Goal: Task Accomplishment & Management: Manage account settings

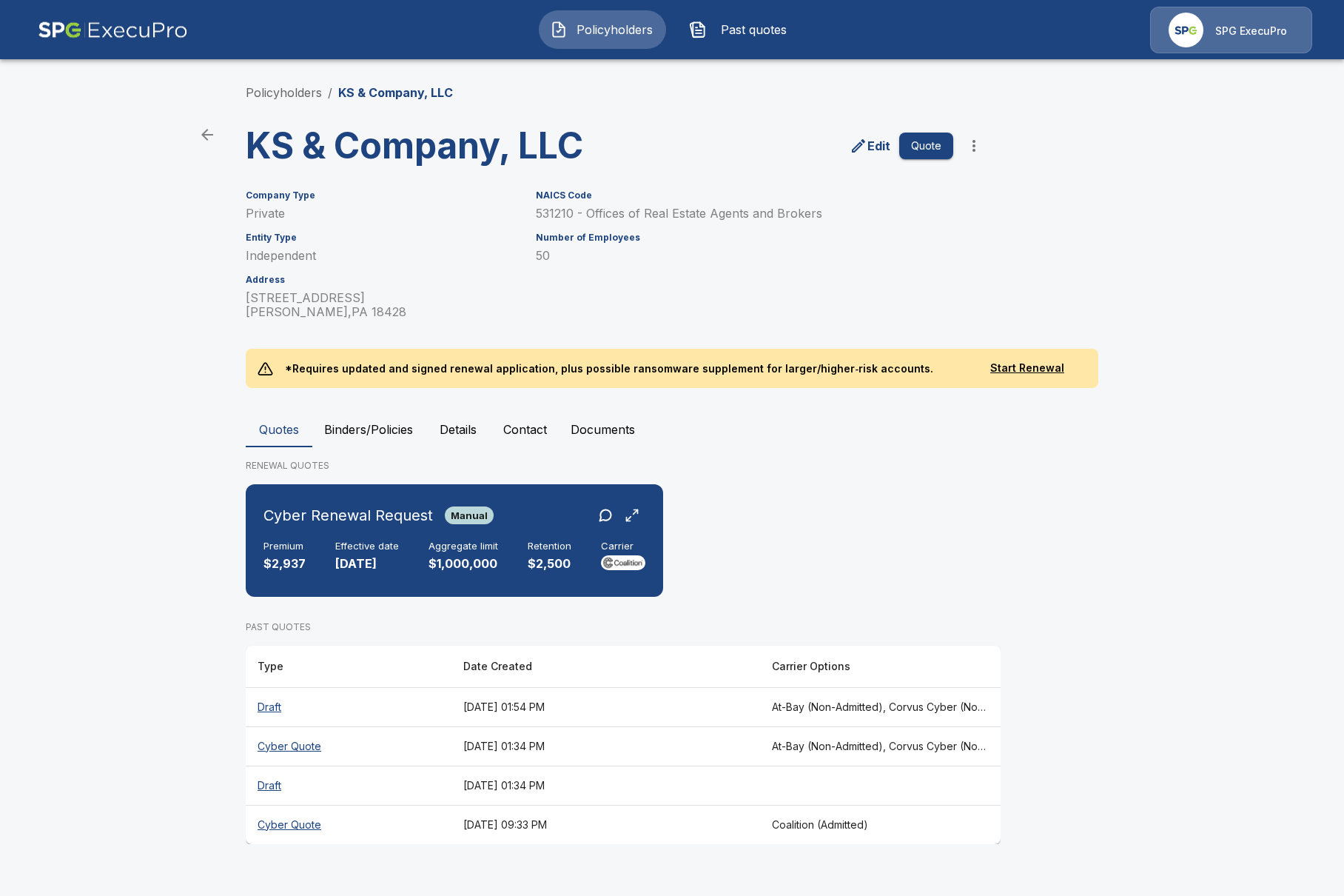
click at [185, 482] on main "Policyholders / KS & Company, LLC KS & Company, LLC Edit Quote Company Type Pri…" at bounding box center [672, 435] width 1344 height 872
click at [517, 533] on div "Cyber Renewal Request Manual Premium $2,937 Effective date 9/10/2025 Aggregate …" at bounding box center [454, 540] width 406 height 101
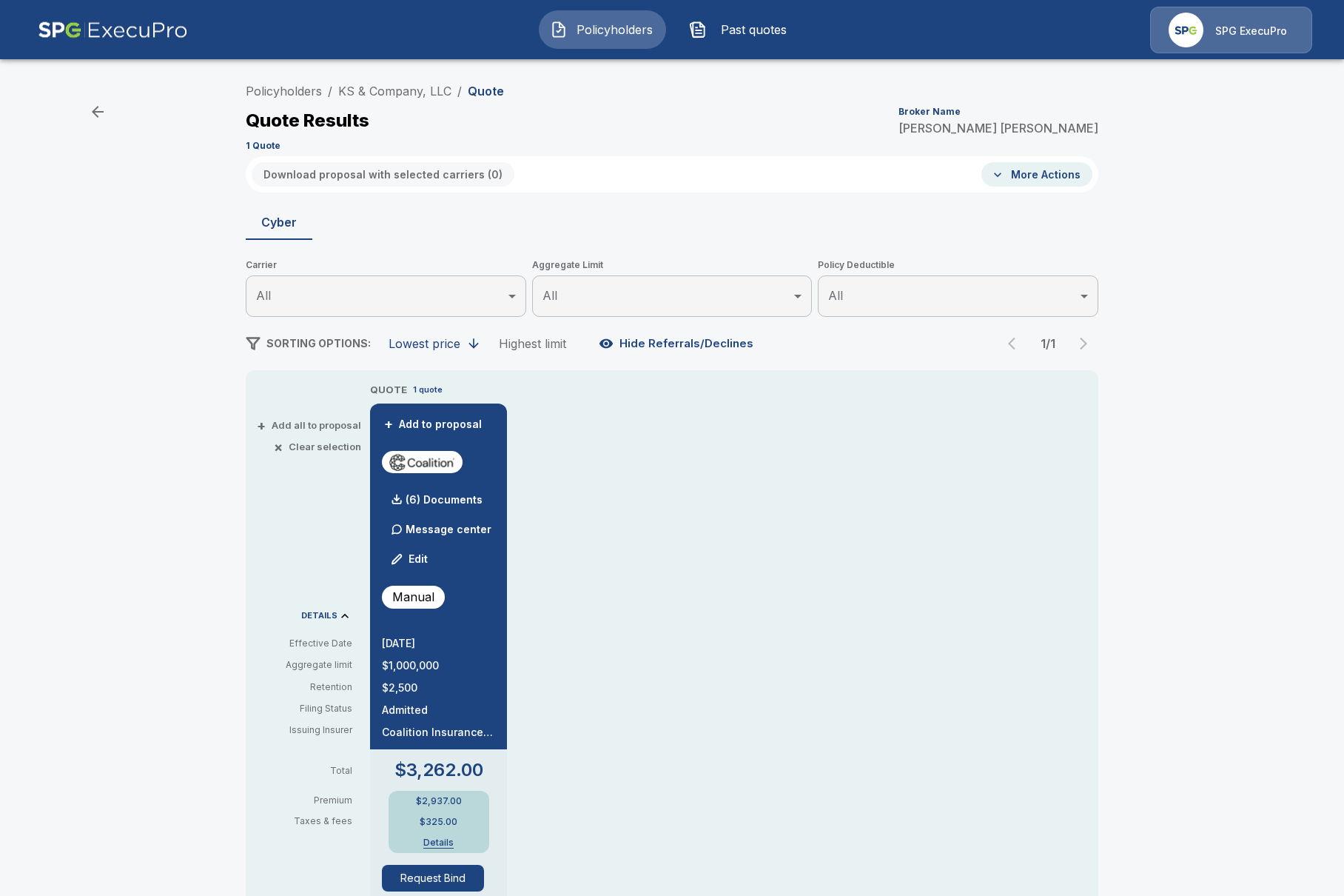
click at [137, 283] on div "Policyholders / KS & Company, LLC / Quote Quote Results Broker Name Tricia Diet…" at bounding box center [672, 787] width 1344 height 1435
click at [420, 498] on p "(6) Documents" at bounding box center [444, 500] width 77 height 11
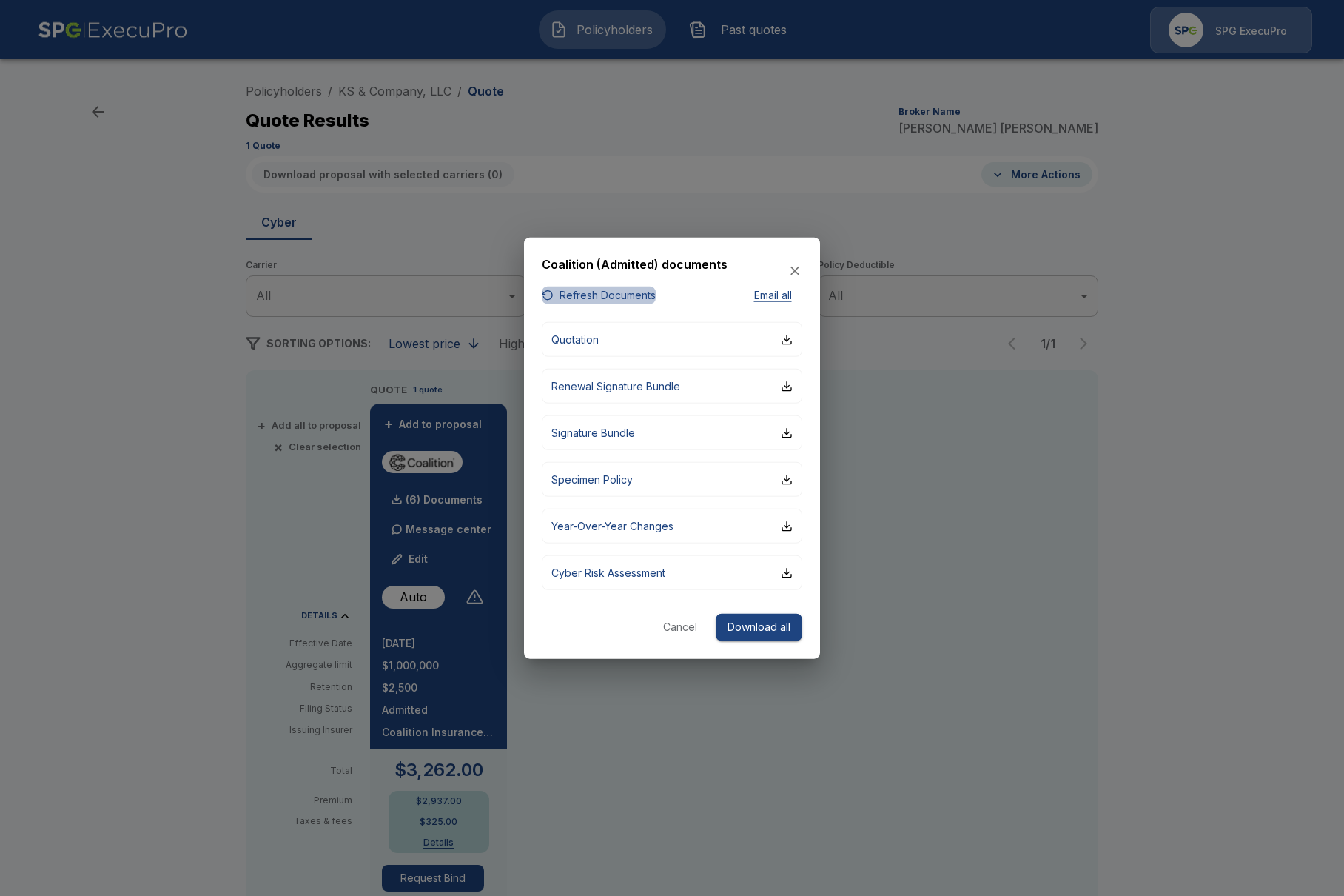
click at [625, 300] on button "Refresh Documents" at bounding box center [598, 294] width 114 height 19
click at [680, 329] on button "Quotation" at bounding box center [672, 339] width 260 height 35
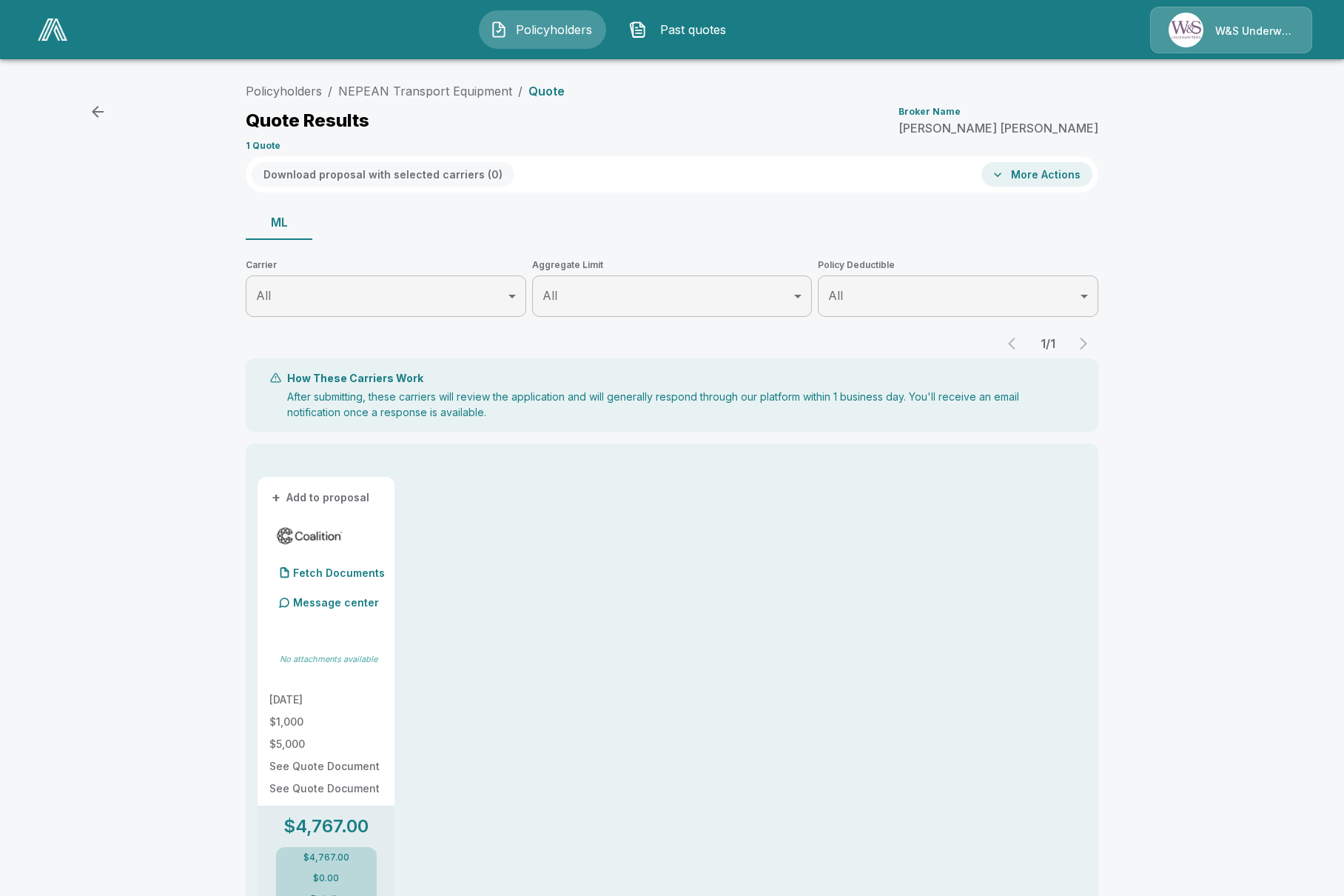
click at [285, 408] on div "How These Carriers Work After submitting, these carriers will review the applic…" at bounding box center [672, 395] width 853 height 74
click at [326, 580] on div "Fetch Documents" at bounding box center [327, 573] width 116 height 30
click at [221, 368] on div "Policyholders / NEPEAN Transport Equipment / Quote Quote Results Broker Name Mi…" at bounding box center [672, 592] width 1344 height 1043
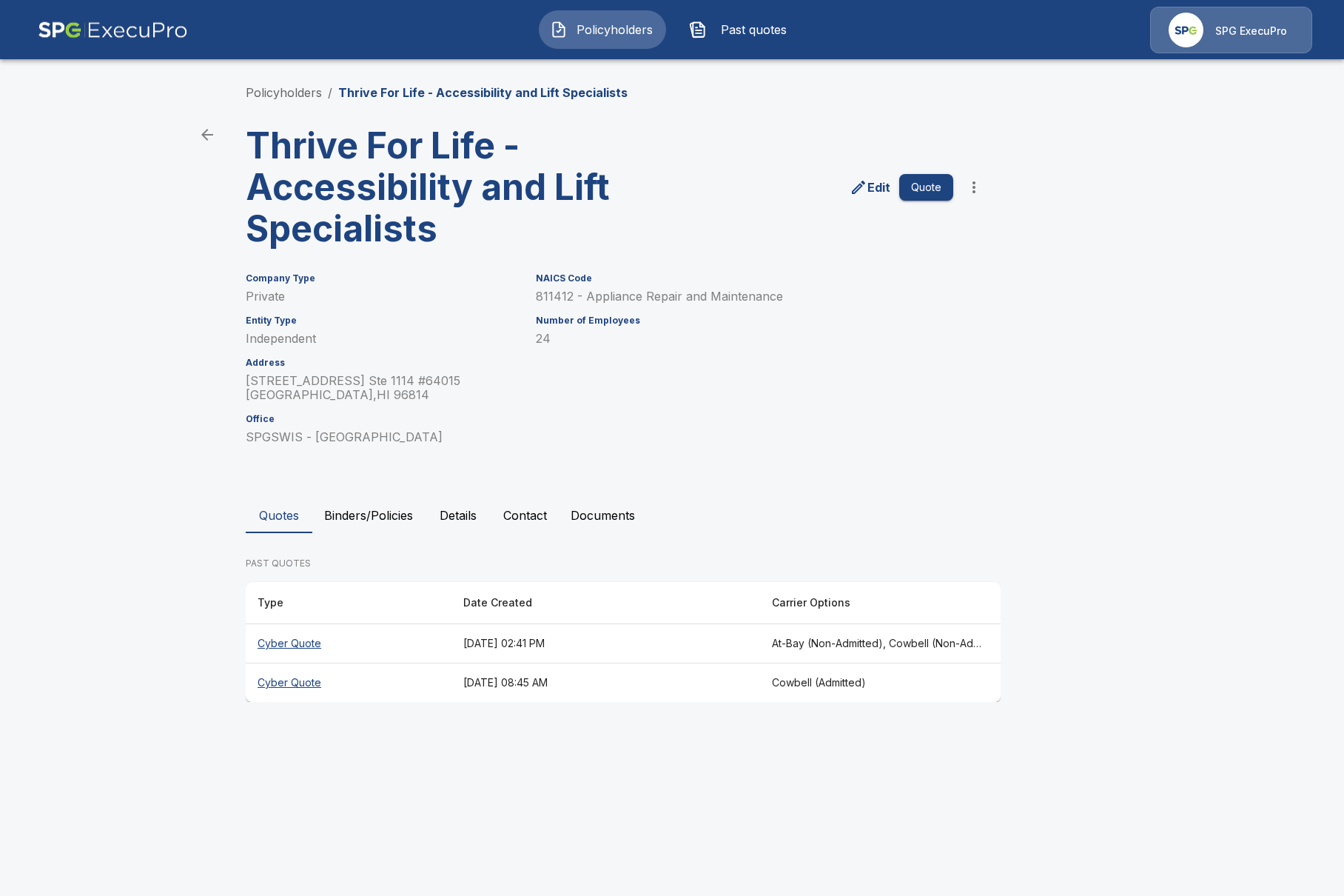
click at [626, 637] on th "[DATE] 02:41 PM" at bounding box center [606, 644] width 309 height 40
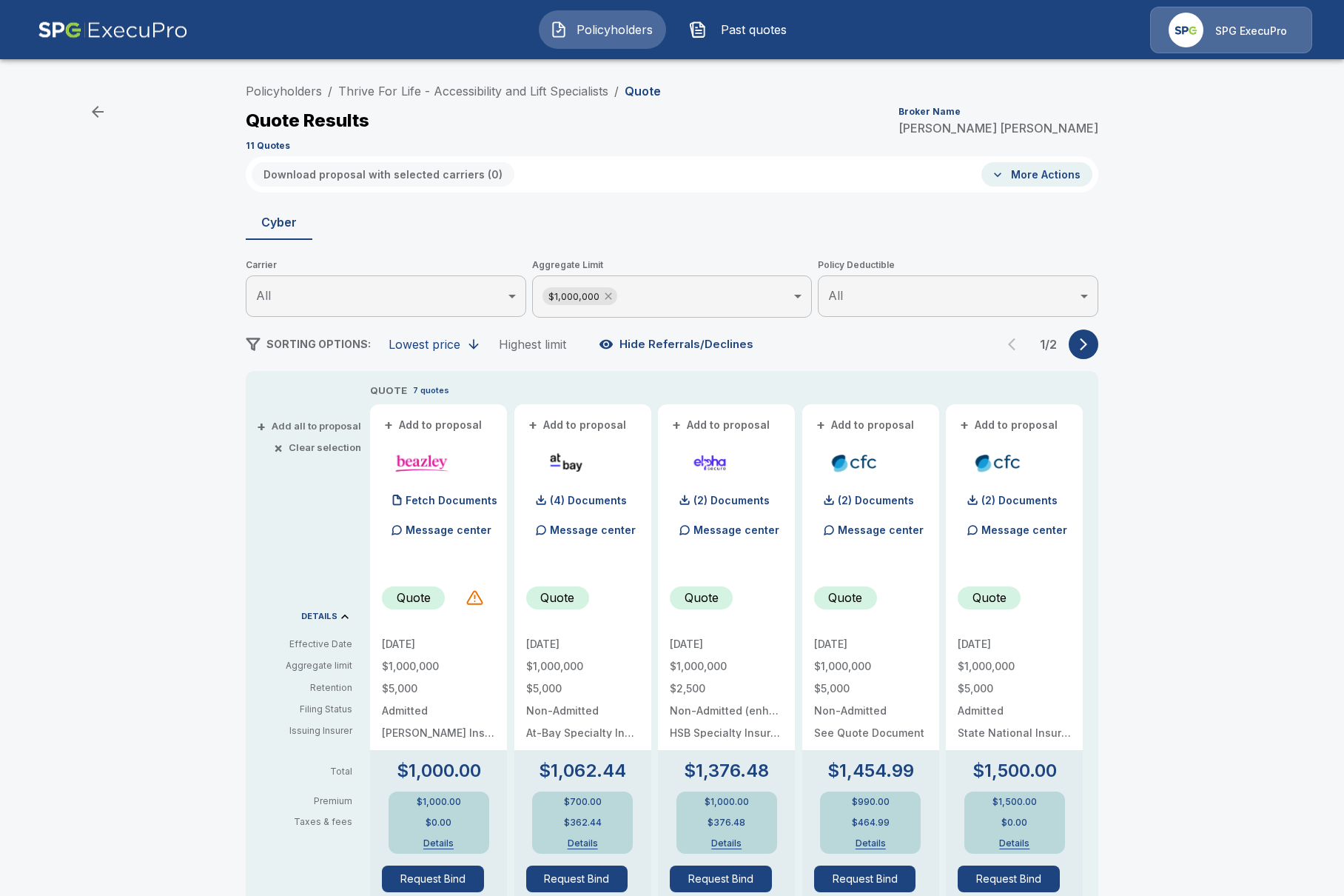
click at [605, 295] on icon at bounding box center [608, 295] width 12 height 12
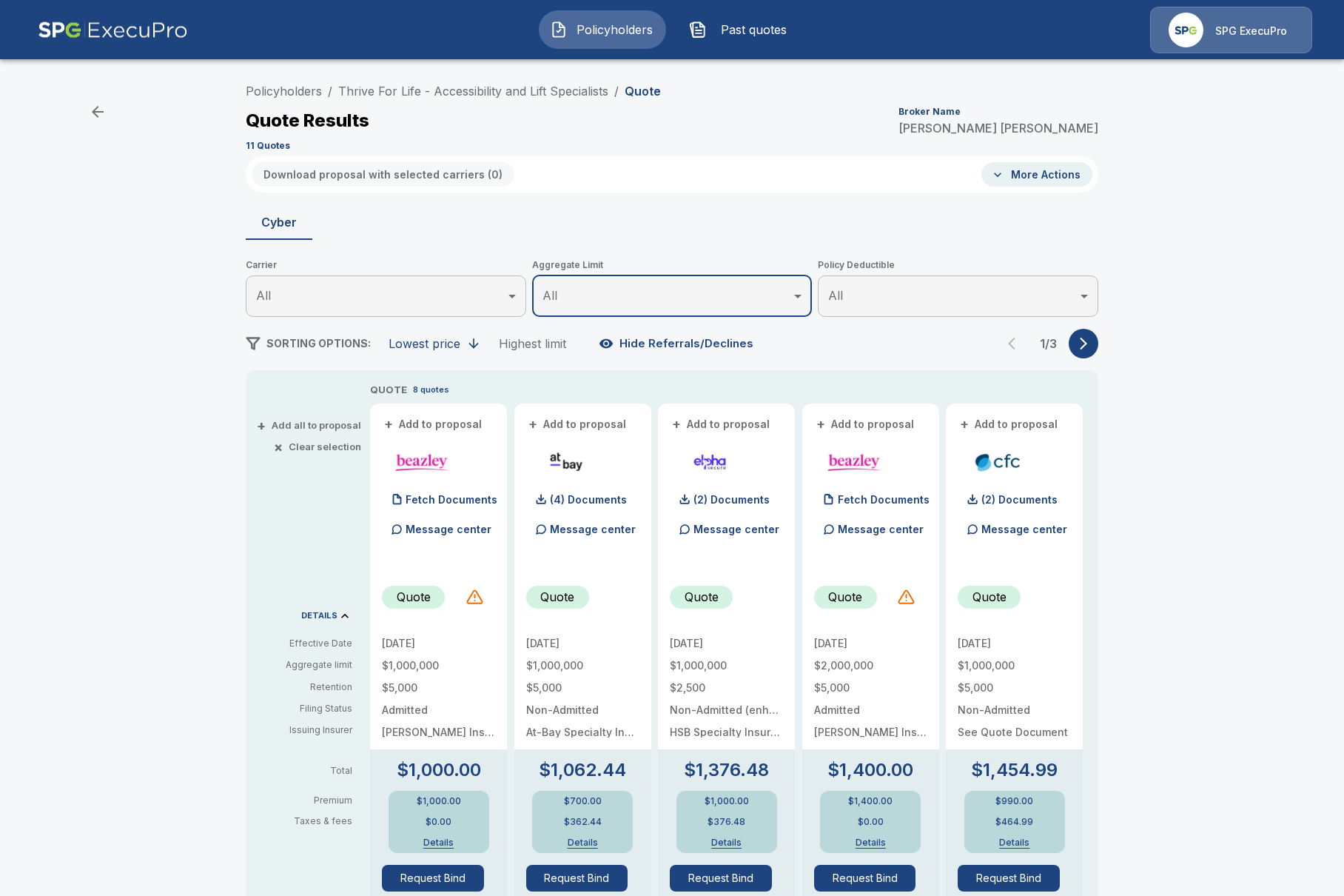
drag, startPoint x: 171, startPoint y: 514, endPoint x: 213, endPoint y: 505, distance: 43.0
click at [175, 513] on div "Policyholders / Thrive For Life - Accessibility and Lift Specialists / Quote Qu…" at bounding box center [672, 787] width 1344 height 1435
click at [1085, 346] on icon "button" at bounding box center [1084, 344] width 7 height 13
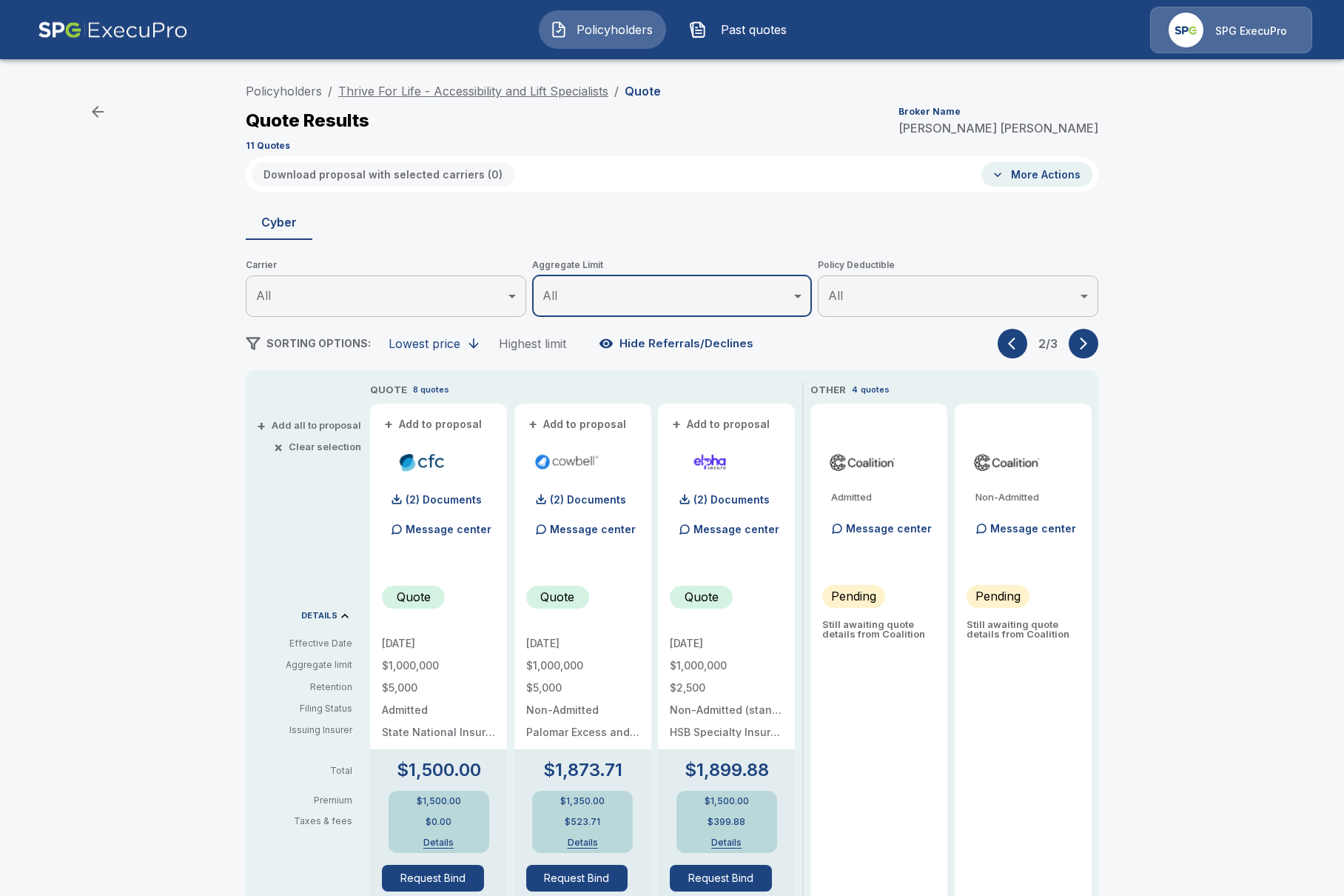
click at [520, 92] on link "Thrive For Life - Accessibility and Lift Specialists" at bounding box center [473, 91] width 270 height 14
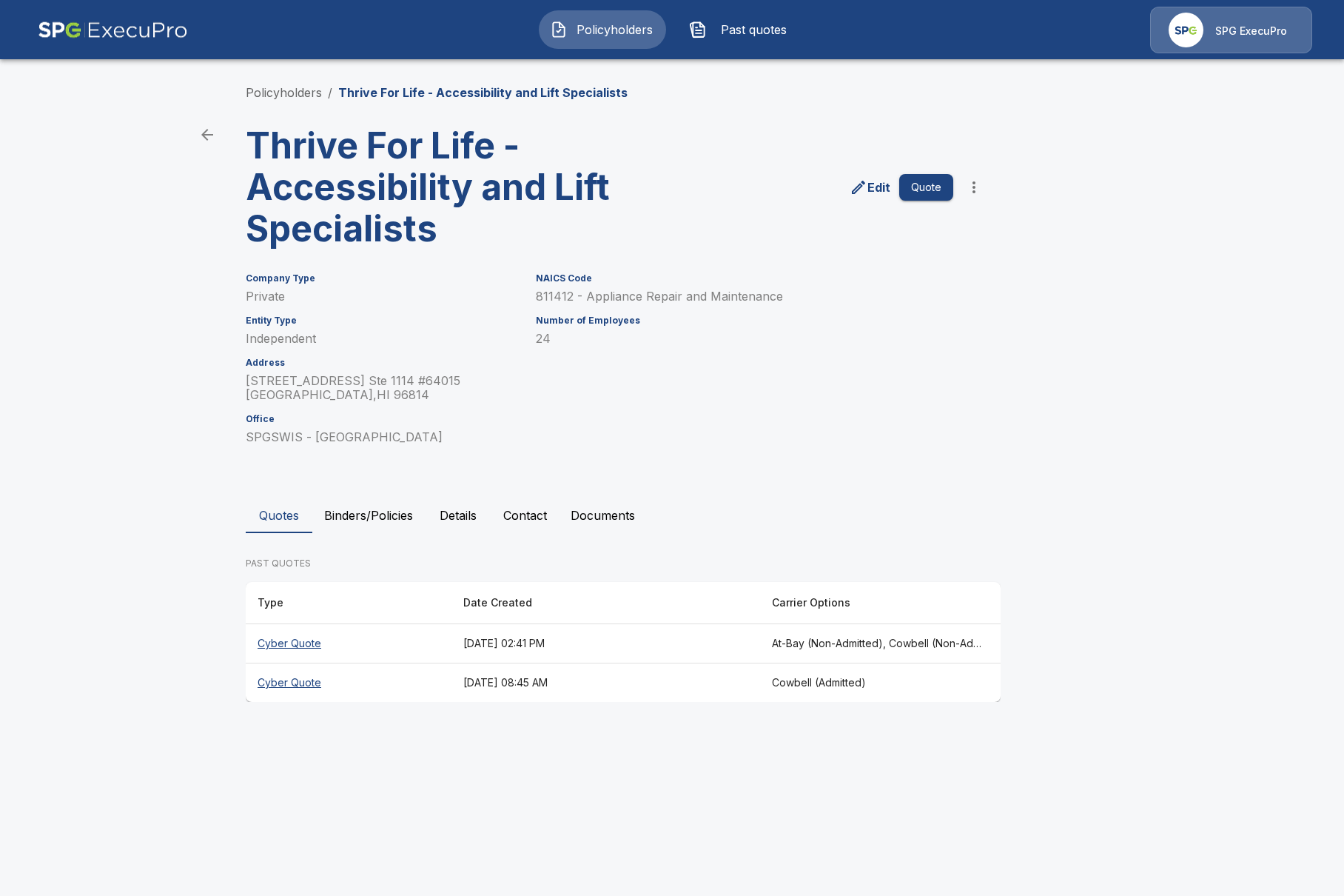
click at [465, 523] on button "Details" at bounding box center [458, 515] width 66 height 36
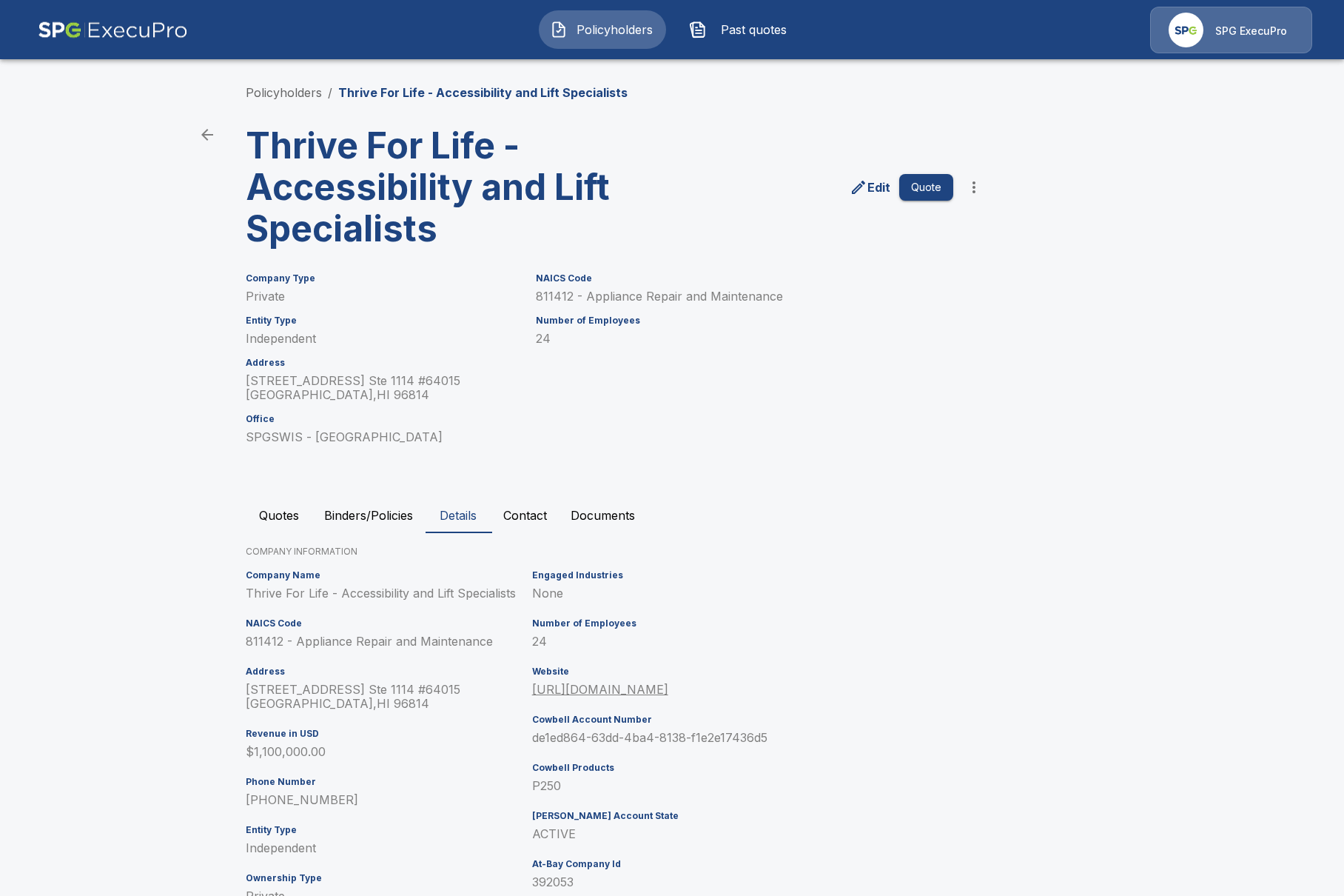
click at [117, 516] on main "Policyholders / Thrive For Life - Accessibility and Lift Specialists Thrive For…" at bounding box center [672, 498] width 1344 height 997
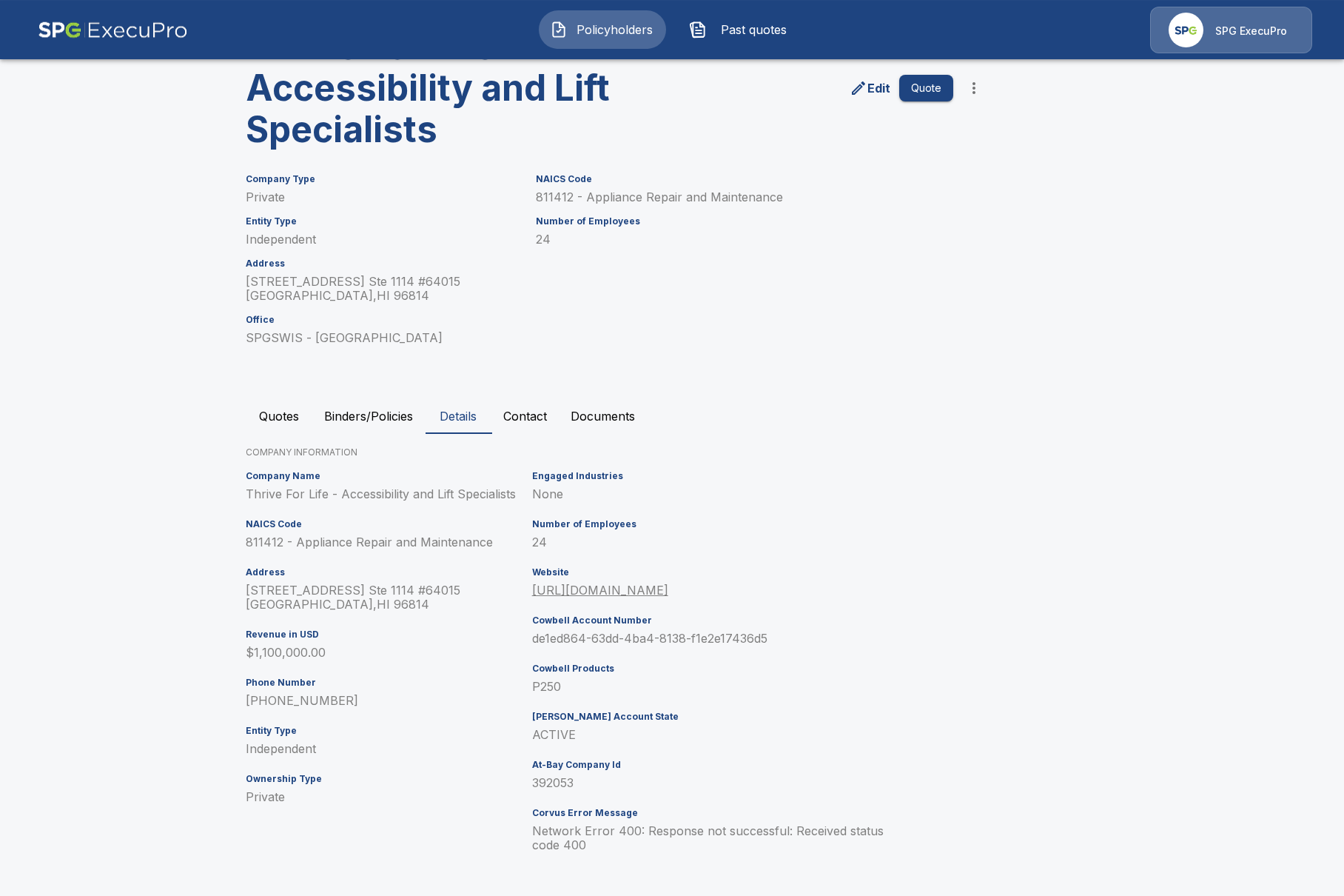
scroll to position [101, 0]
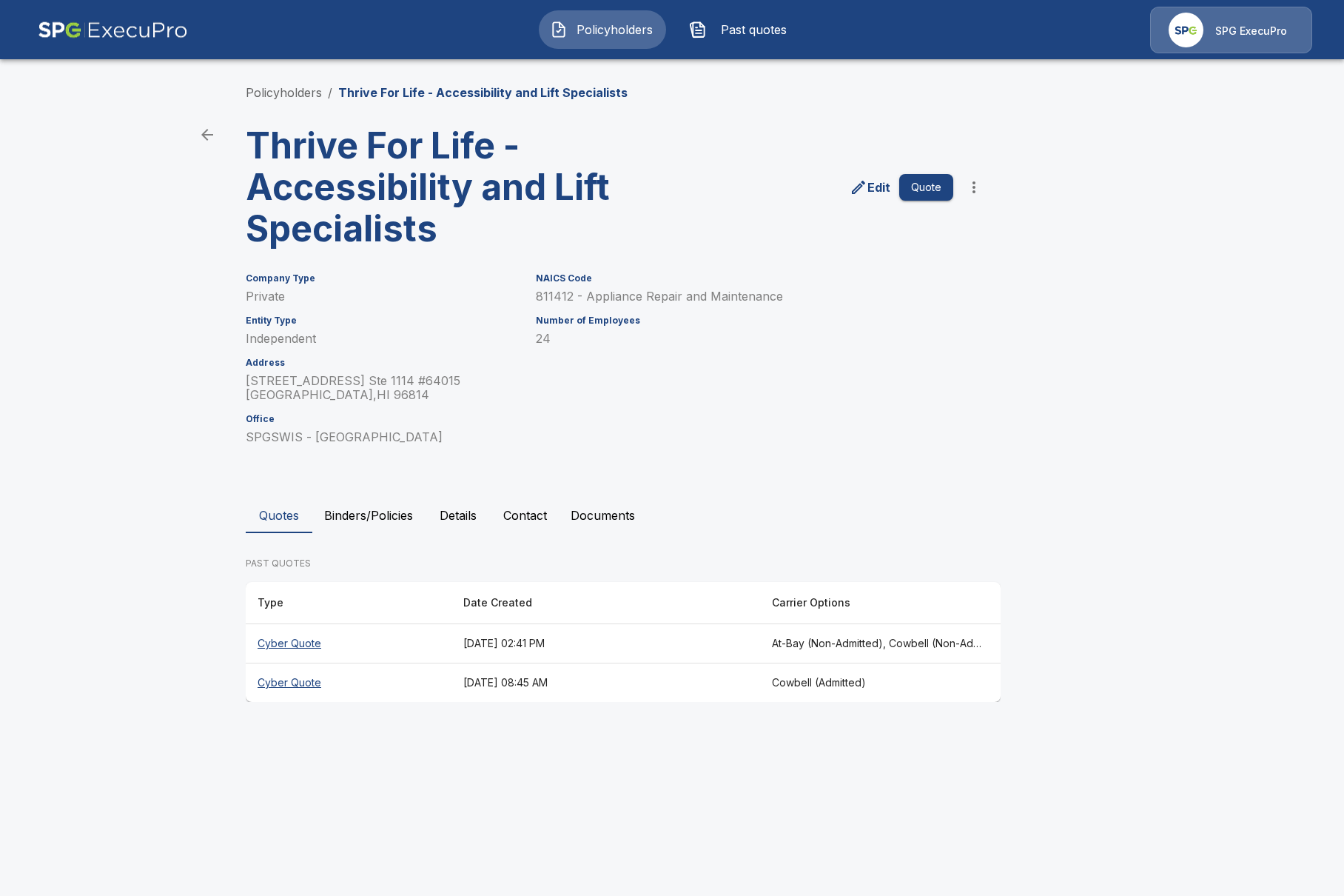
click at [401, 646] on th "Cyber Quote" at bounding box center [348, 644] width 206 height 40
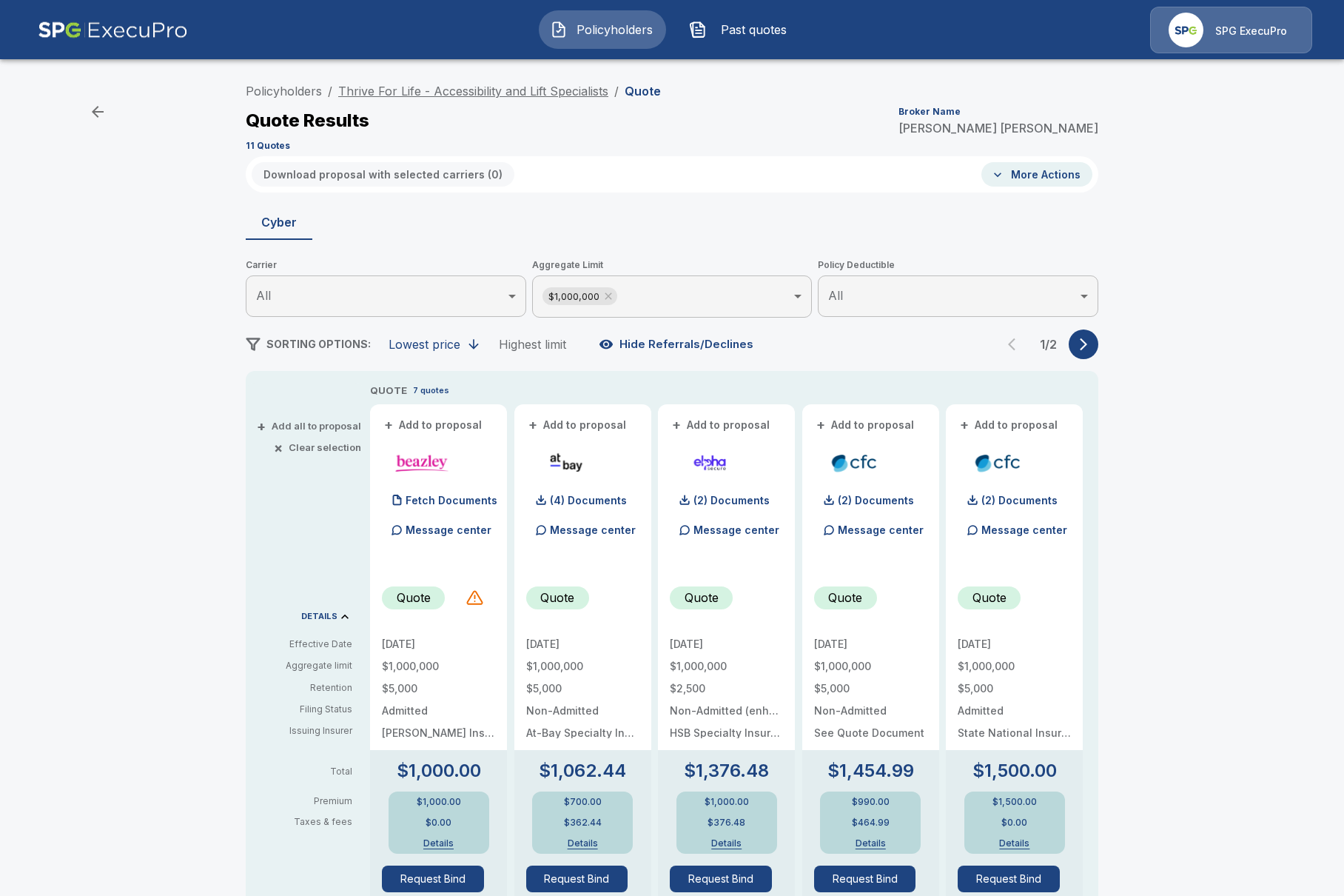
click at [409, 95] on link "Thrive For Life - Accessibility and Lift Specialists" at bounding box center [473, 91] width 270 height 14
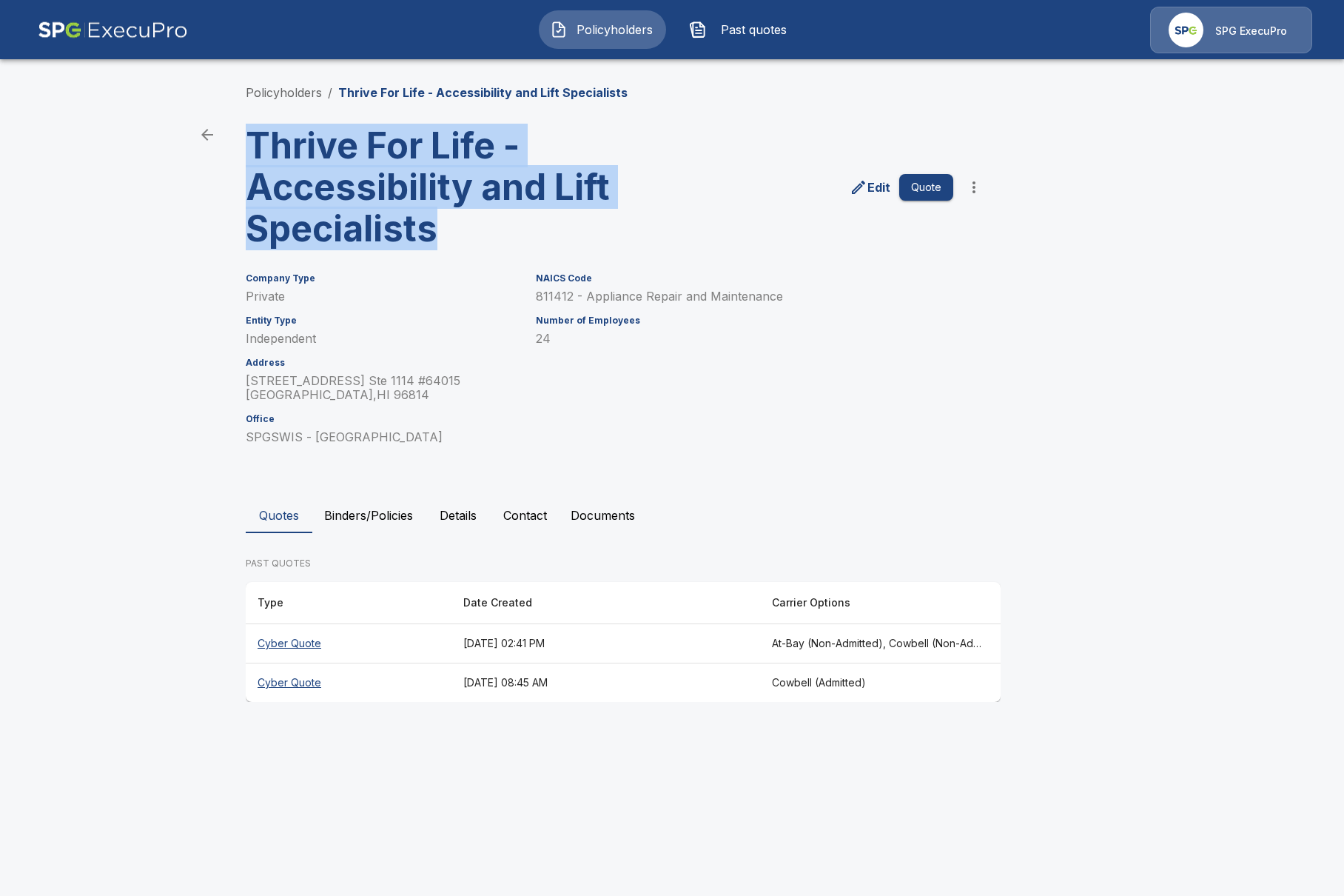
drag, startPoint x: 386, startPoint y: 183, endPoint x: 487, endPoint y: 222, distance: 108.3
click at [487, 222] on h3 "Thrive For Life - Accessibility and Lift Specialists" at bounding box center [428, 187] width 365 height 125
copy h3 "Thrive For Life - Accessibility and Lift Specialists"
